Goal: Use online tool/utility: Use online tool/utility

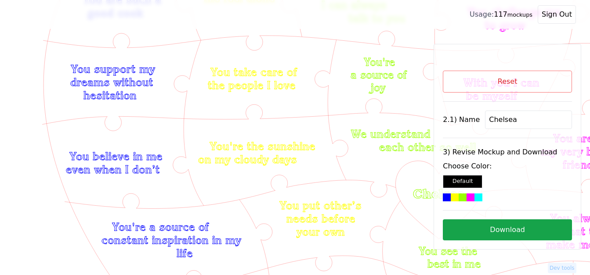
scroll to position [176, 0]
click at [500, 87] on button "Reset" at bounding box center [506, 82] width 129 height 22
select select "4"
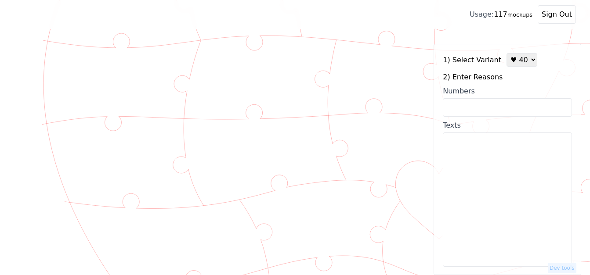
click at [489, 108] on input "Numbers" at bounding box center [506, 107] width 129 height 18
drag, startPoint x: 489, startPoint y: 108, endPoint x: 464, endPoint y: 175, distance: 71.4
click at [464, 178] on textarea "Texts" at bounding box center [506, 200] width 129 height 134
paste textarea "[PERSON_NAME], Introducing the real [US_STATE]"
click at [462, 142] on textarea "[PERSON_NAME], Introducing the real [US_STATE]" at bounding box center [506, 200] width 129 height 134
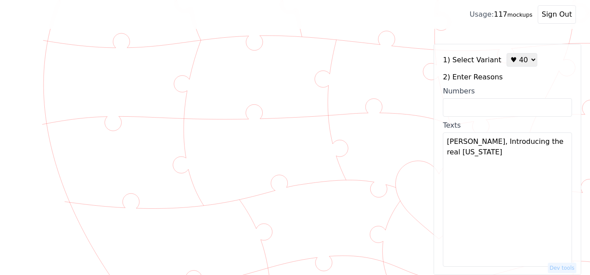
click at [460, 155] on textarea "[PERSON_NAME], Introducing the real [US_STATE]" at bounding box center [506, 200] width 129 height 134
click at [468, 141] on textarea "[PERSON_NAME], Introducing the real [US_STATE]" at bounding box center [506, 200] width 129 height 134
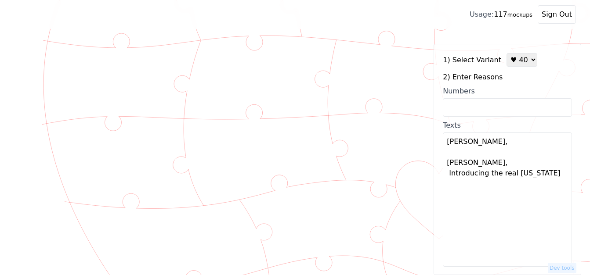
click at [469, 162] on textarea "[PERSON_NAME], [PERSON_NAME], Introducing the real [US_STATE]" at bounding box center [506, 200] width 129 height 134
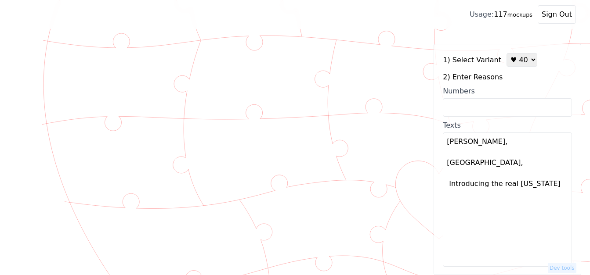
type textarea "[PERSON_NAME] [GEOGRAPHIC_DATA] Introducing the real [US_STATE]"
click at [455, 215] on textarea "[PERSON_NAME] [GEOGRAPHIC_DATA] Introducing the real [US_STATE]" at bounding box center [506, 200] width 129 height 134
click at [455, 109] on input "Numbers" at bounding box center [506, 107] width 129 height 18
paste input "2,4,5,9,10,12,13,14,16,17,21,23,26,27,28,32,36,44,46,47,48,49,51,52,53,55,58,61…"
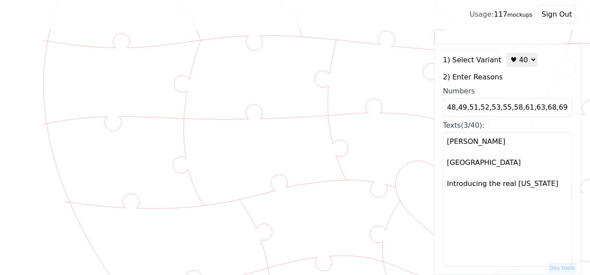
type input "2,4,5,9,10,12,13,14,16,17,21,23,26,27,28,32,36,44,46,47,48,49,51,52,53,55,58,61…"
click at [502, 174] on div "1) Select Variant ♥ 12 ♥ 18 ♥ 28 ♥ 40 ♥ 50 ♥ 60 ♥ 70 2) Enter Reasons Numbers 2…" at bounding box center [506, 159] width 147 height 231
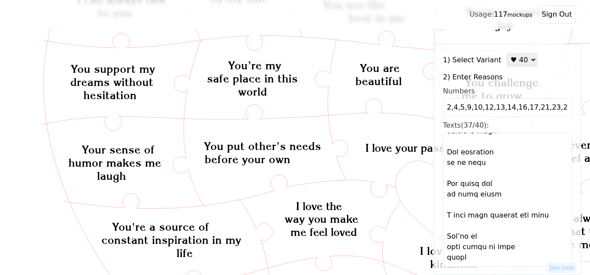
scroll to position [1296, 0]
click at [447, 255] on textarea "Texts (37/40):" at bounding box center [506, 200] width 129 height 134
paste textarea "[PERSON_NAME], Introducing the real [US_STATE]"
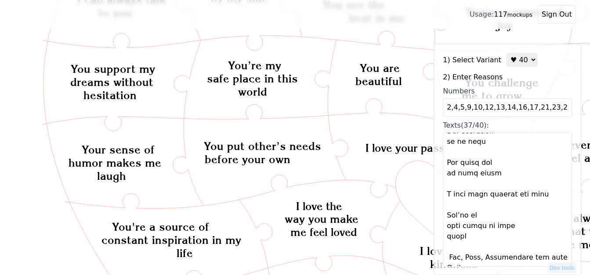
scroll to position [1302, 0]
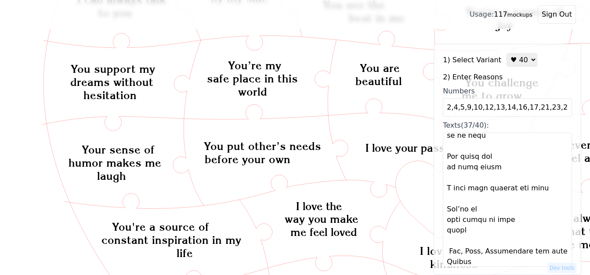
click at [460, 252] on textarea "Texts (37/40):" at bounding box center [506, 200] width 129 height 134
click at [466, 252] on textarea "Texts (37/40):" at bounding box center [506, 200] width 129 height 134
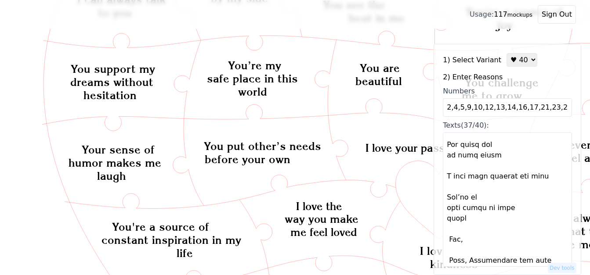
scroll to position [1317, 0]
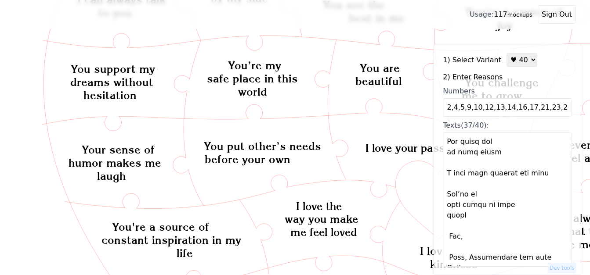
click at [464, 258] on textarea "Texts (37/40):" at bounding box center [506, 200] width 129 height 134
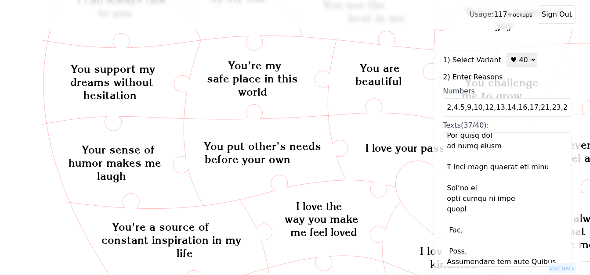
click at [467, 251] on textarea "Texts (37/40):" at bounding box center [506, 200] width 129 height 134
type textarea "Lor ips dolorsita Con adip e sed do eiusmo tem incididu utlabor etdolorem Ali'e…"
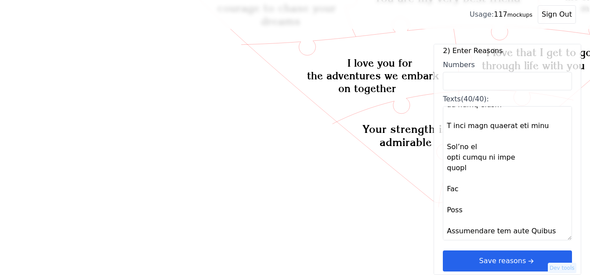
scroll to position [559, 0]
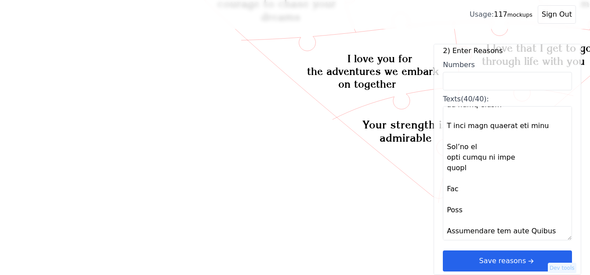
click at [485, 264] on button "Save reasons" at bounding box center [506, 261] width 129 height 21
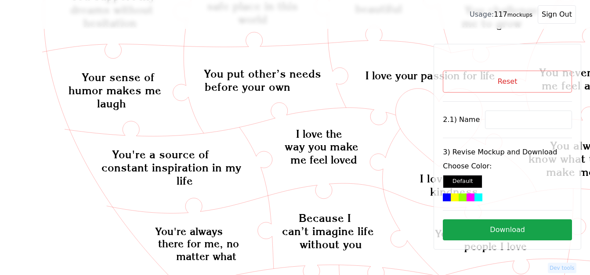
scroll to position [252, 0]
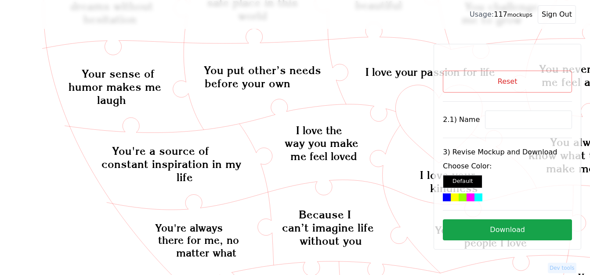
click at [492, 120] on input at bounding box center [528, 120] width 87 height 18
drag, startPoint x: 492, startPoint y: 120, endPoint x: 323, endPoint y: 171, distance: 176.1
click at [316, 175] on icon "Created with Snap Created with Snap Created with Snap You have a way of making …" at bounding box center [594, 184] width 1161 height 796
click at [474, 194] on div at bounding box center [478, 198] width 8 height 8
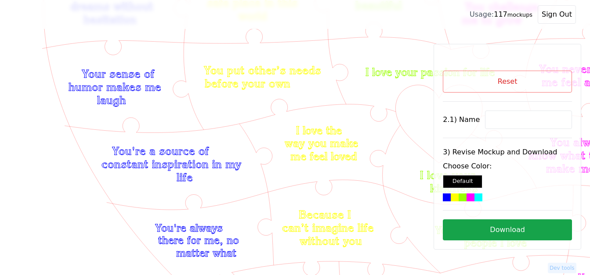
click at [493, 233] on button "Download" at bounding box center [506, 229] width 129 height 21
